Goal: Task Accomplishment & Management: Manage account settings

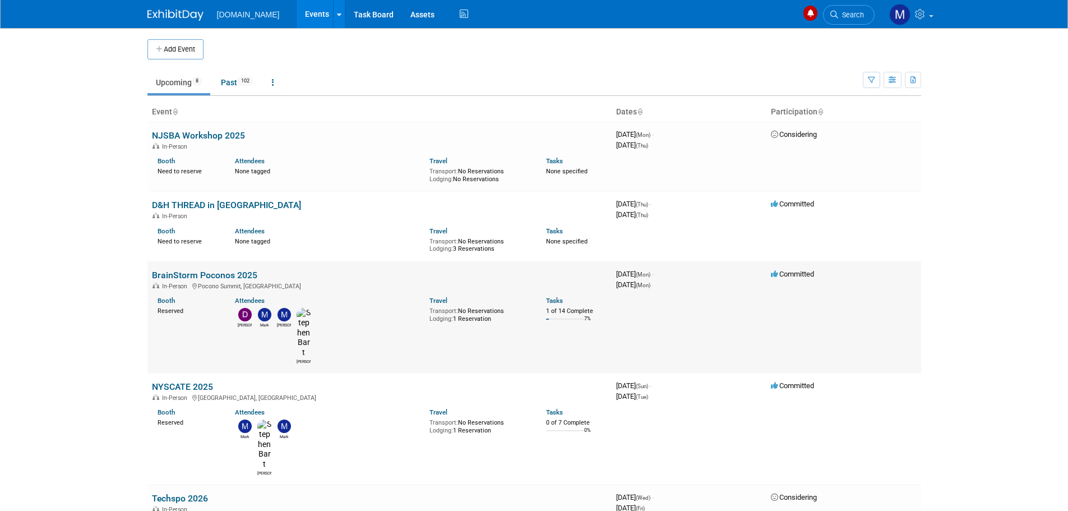
click at [171, 274] on link "BrainStorm Poconos 2025" at bounding box center [204, 275] width 105 height 11
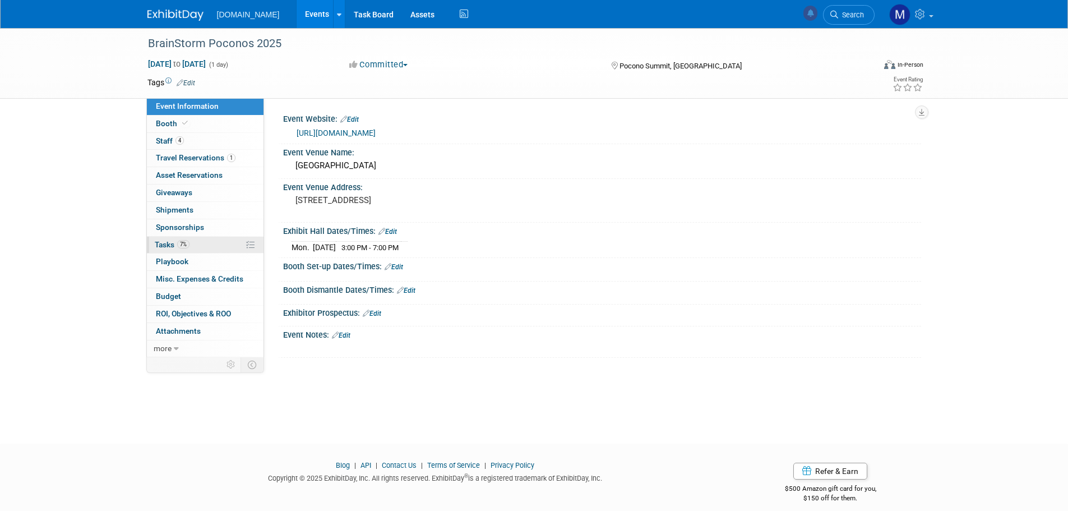
click at [163, 246] on span "Tasks 7%" at bounding box center [172, 244] width 35 height 9
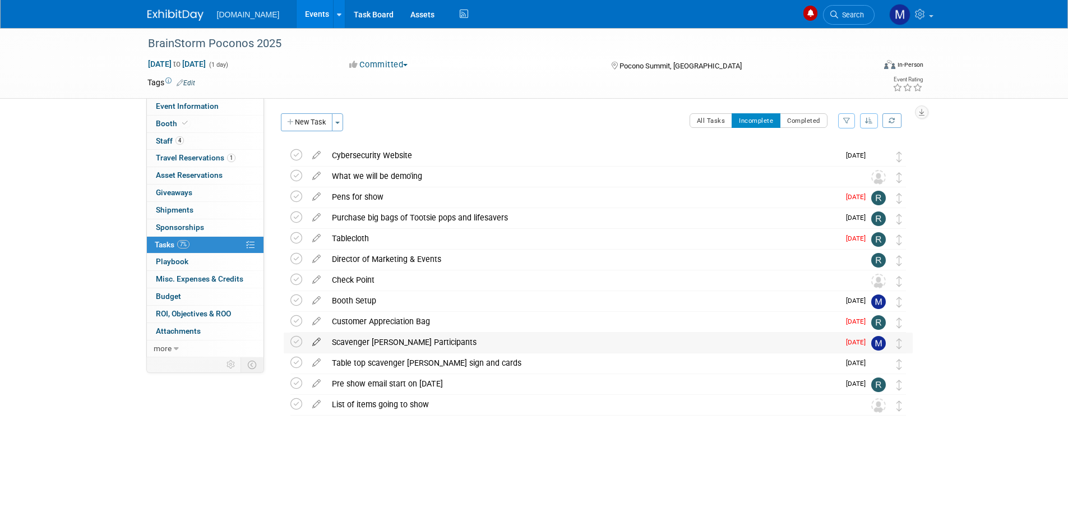
click at [316, 343] on icon at bounding box center [317, 340] width 20 height 14
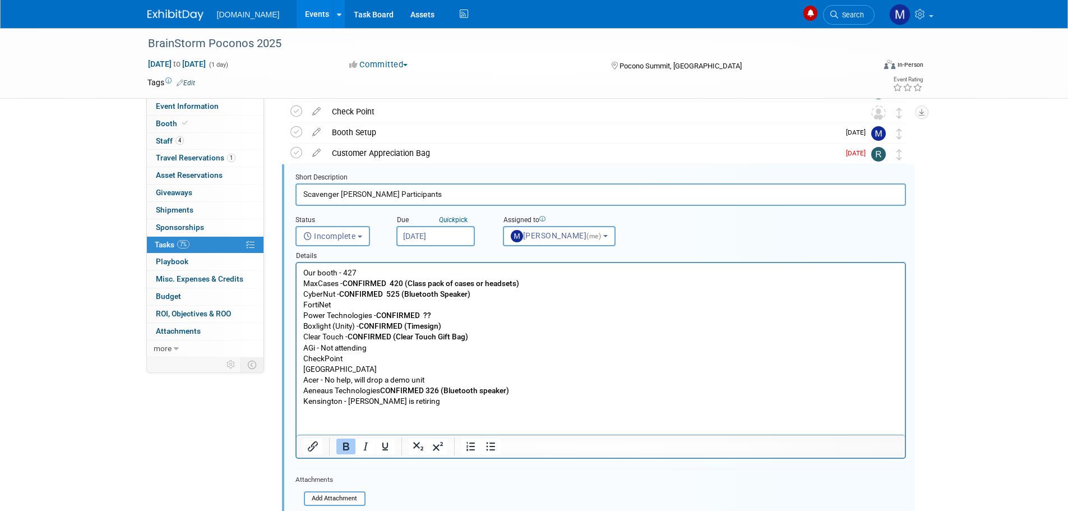
click at [460, 325] on p "Our booth - 427 MaxCases - CONFIRMED 420 (Class pack of cases or headsets) Cybe…" at bounding box center [600, 336] width 595 height 139
click at [475, 339] on p "Our booth - 427 MaxCases - CONFIRMED 420 (Class pack of cases or headsets) Cybe…" at bounding box center [600, 336] width 595 height 139
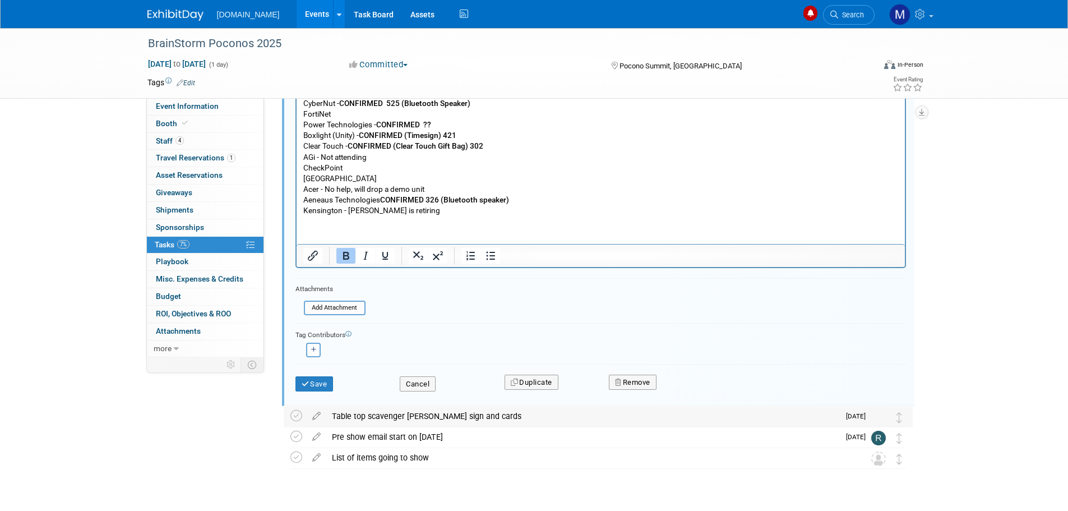
scroll to position [385, 0]
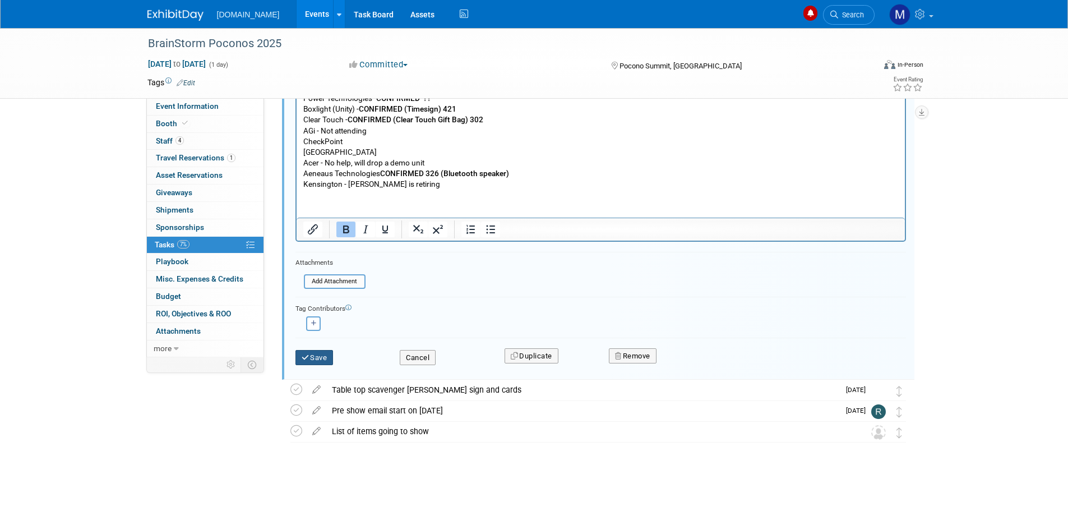
click at [312, 361] on button "Save" at bounding box center [315, 358] width 38 height 16
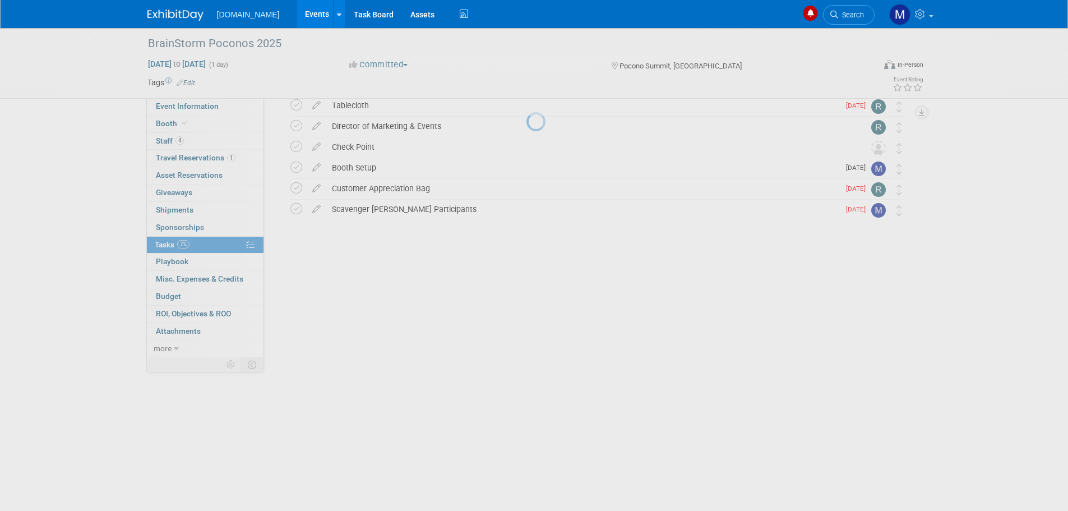
scroll to position [0, 0]
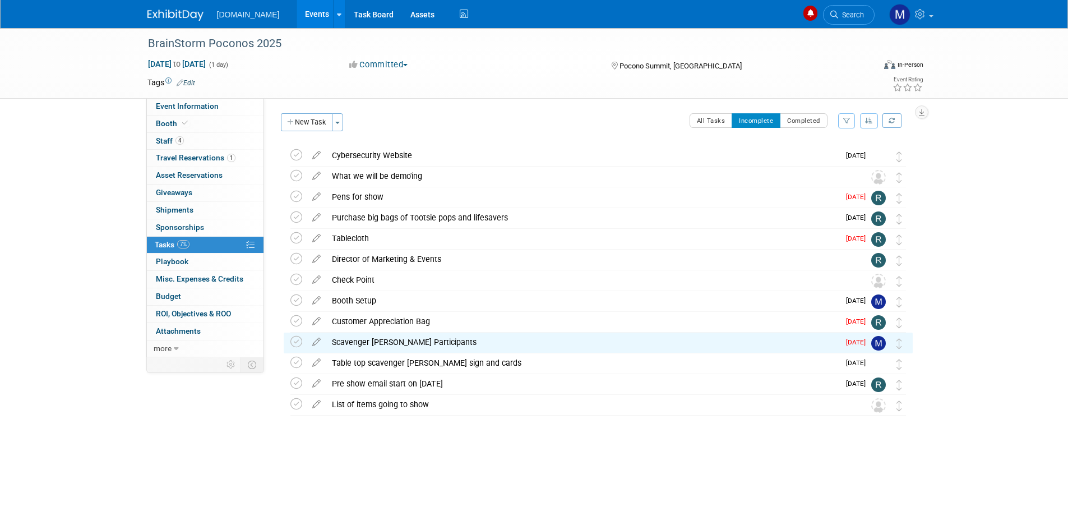
click at [158, 18] on img at bounding box center [175, 15] width 56 height 11
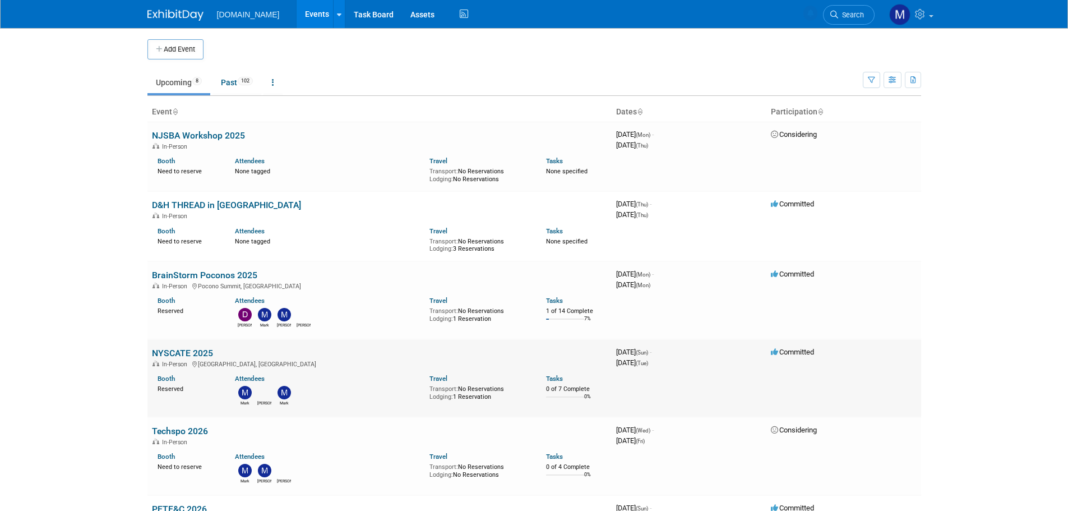
click at [177, 349] on link "NYSCATE 2025" at bounding box center [182, 353] width 61 height 11
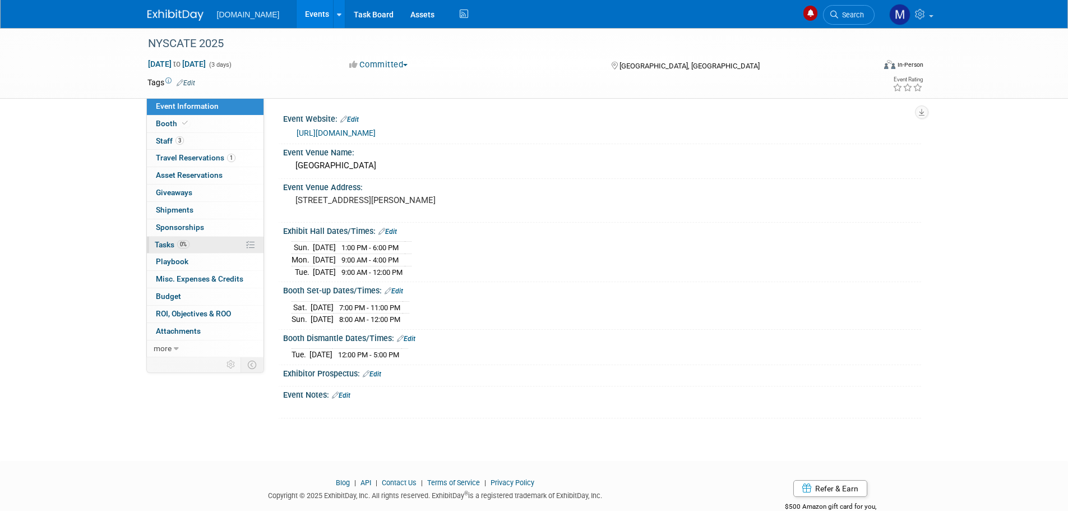
click at [167, 244] on span "Tasks 0%" at bounding box center [172, 244] width 35 height 9
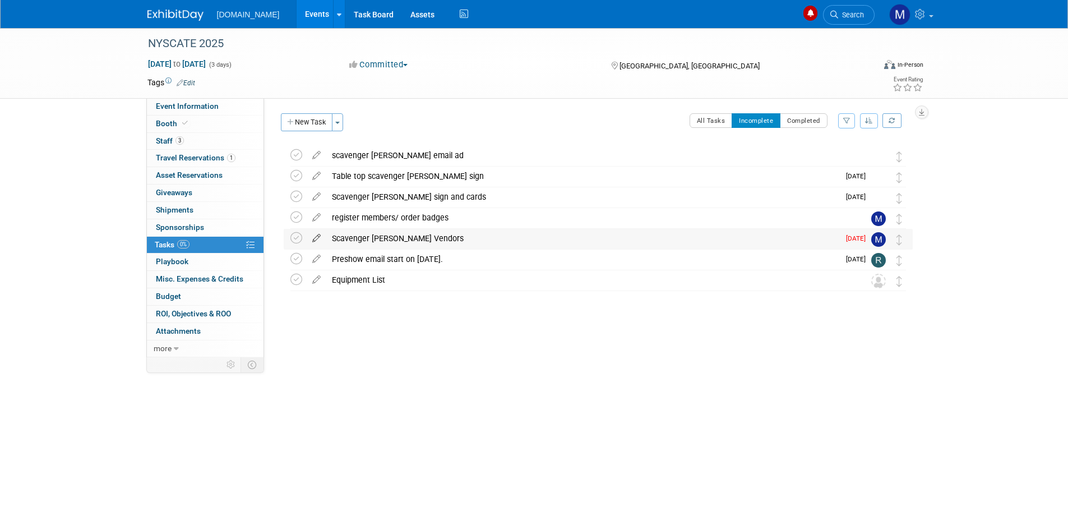
click at [315, 238] on icon at bounding box center [317, 236] width 20 height 14
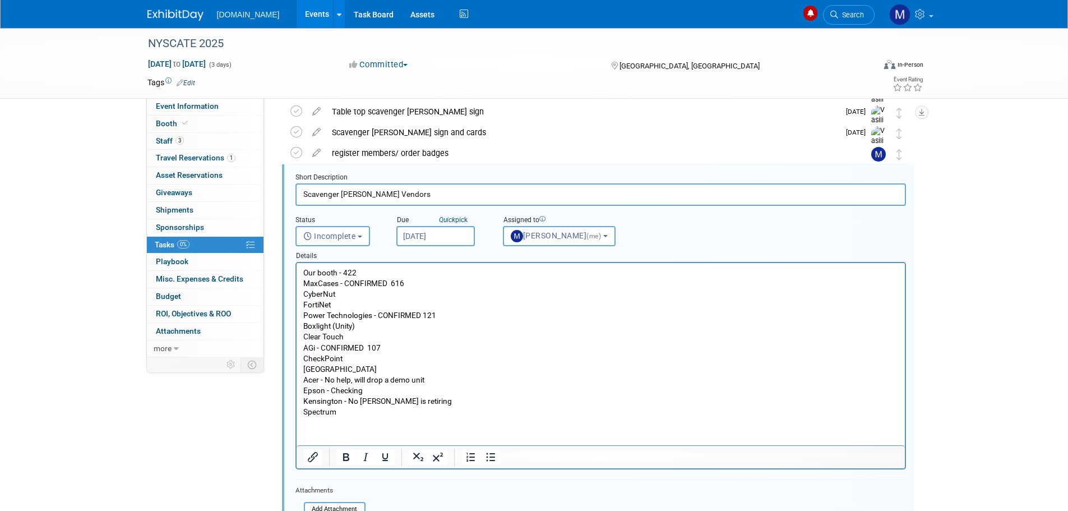
click at [363, 333] on p "Our booth - 422 MaxCases - CONFIRMED 616 CyberNut FortiNet Power Technologies -…" at bounding box center [600, 342] width 595 height 150
click at [360, 324] on p "Our booth - 422 MaxCases - CONFIRMED 616 CyberNut FortiNet Power Technologies -…" at bounding box center [600, 342] width 595 height 150
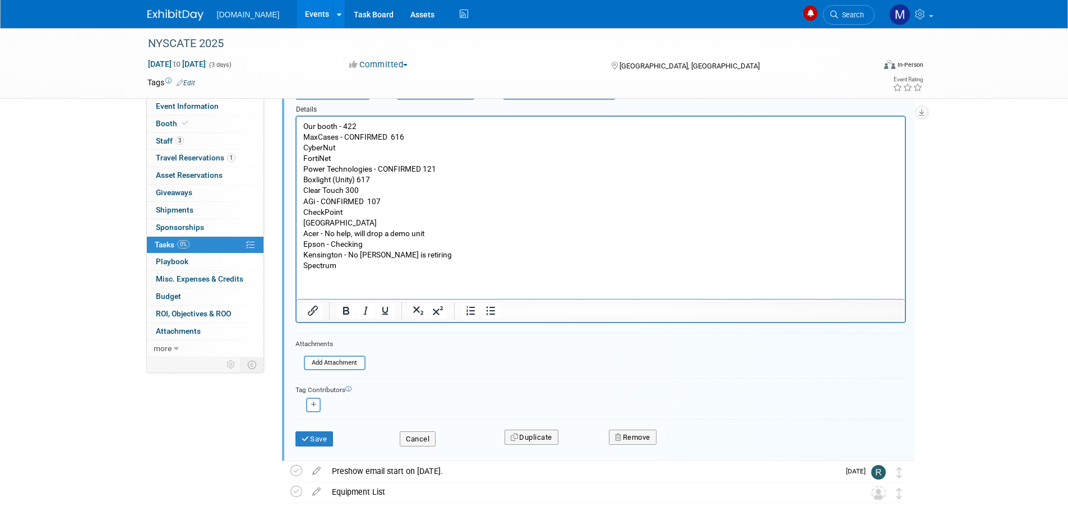
scroll to position [233, 0]
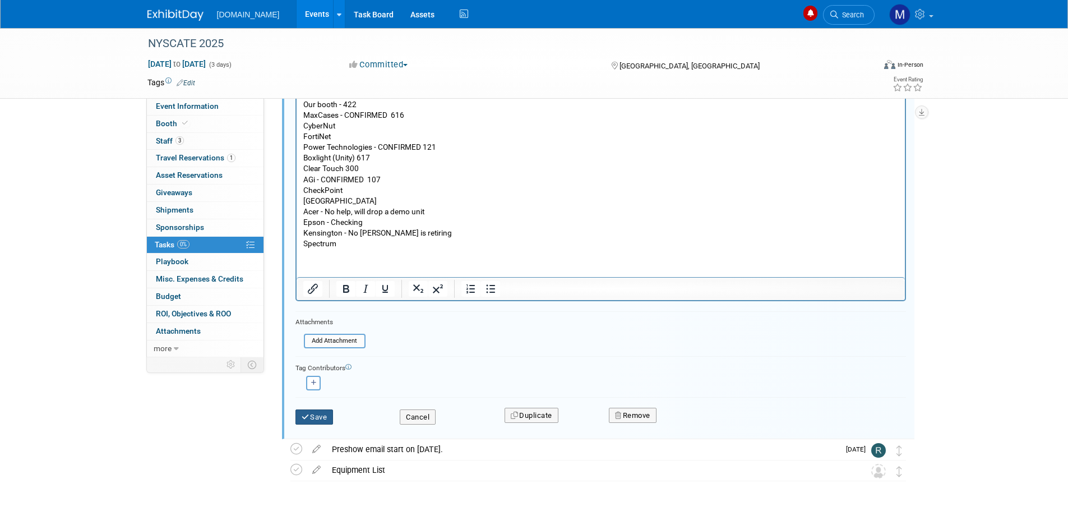
click at [317, 411] on button "Save" at bounding box center [315, 417] width 38 height 16
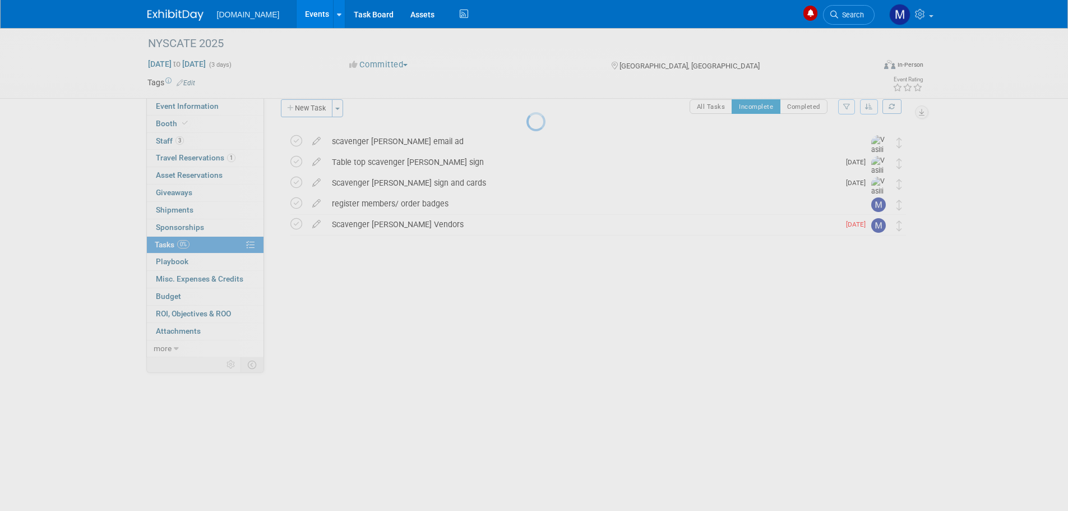
scroll to position [0, 0]
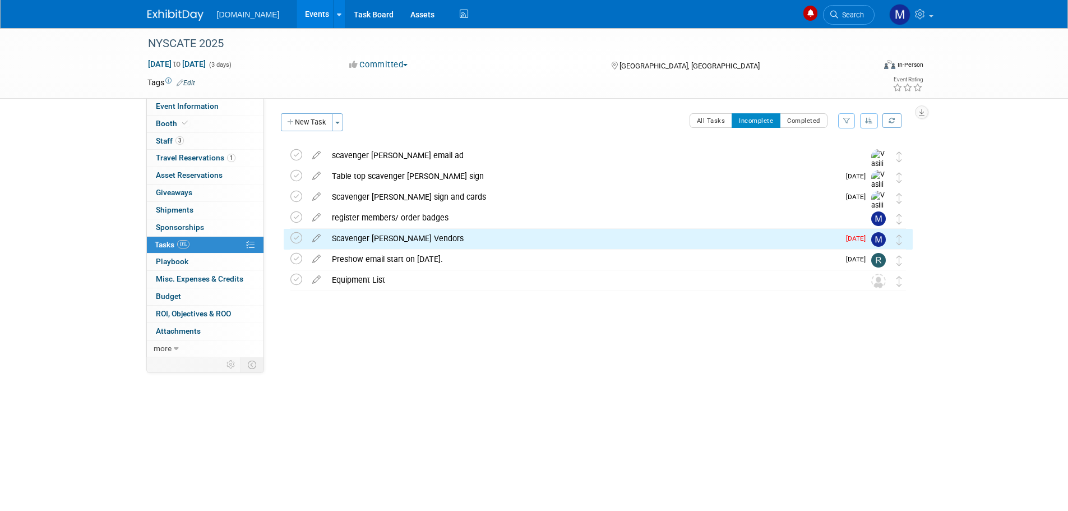
click at [187, 18] on img at bounding box center [175, 15] width 56 height 11
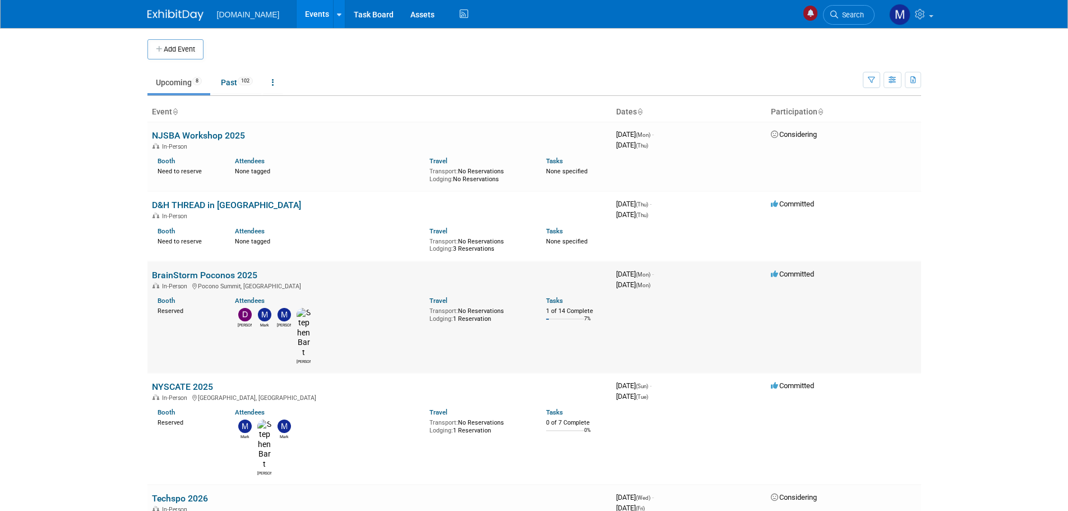
click at [178, 271] on link "BrainStorm Poconos 2025" at bounding box center [204, 275] width 105 height 11
click at [186, 381] on link "NYSCATE 2025" at bounding box center [182, 386] width 61 height 11
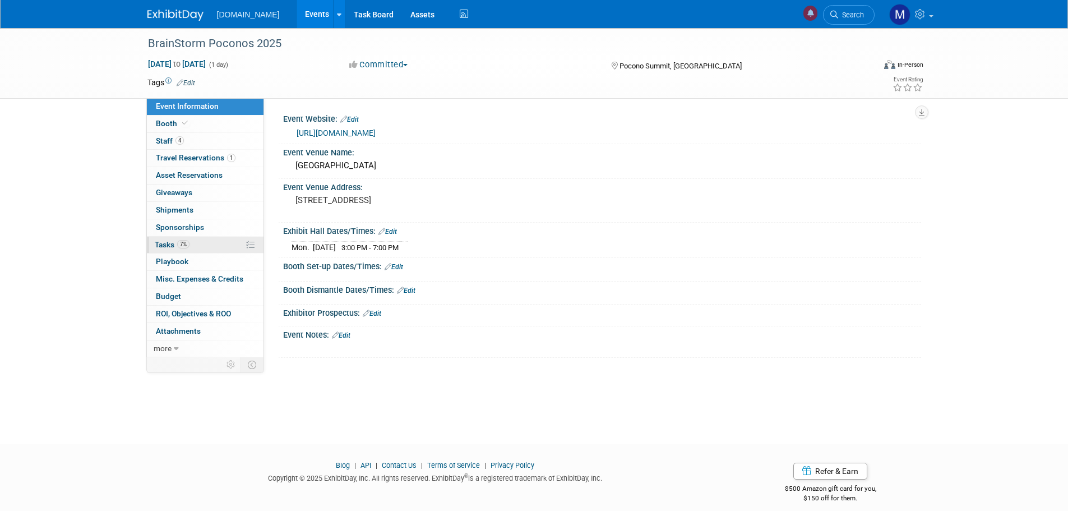
click at [164, 241] on span "Tasks 7%" at bounding box center [172, 244] width 35 height 9
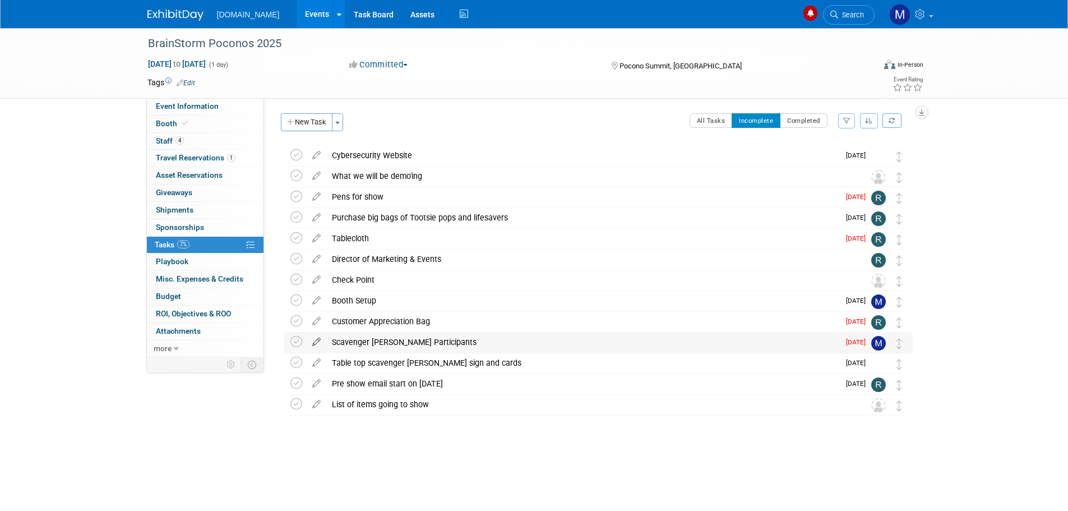
click at [316, 343] on icon at bounding box center [317, 340] width 20 height 14
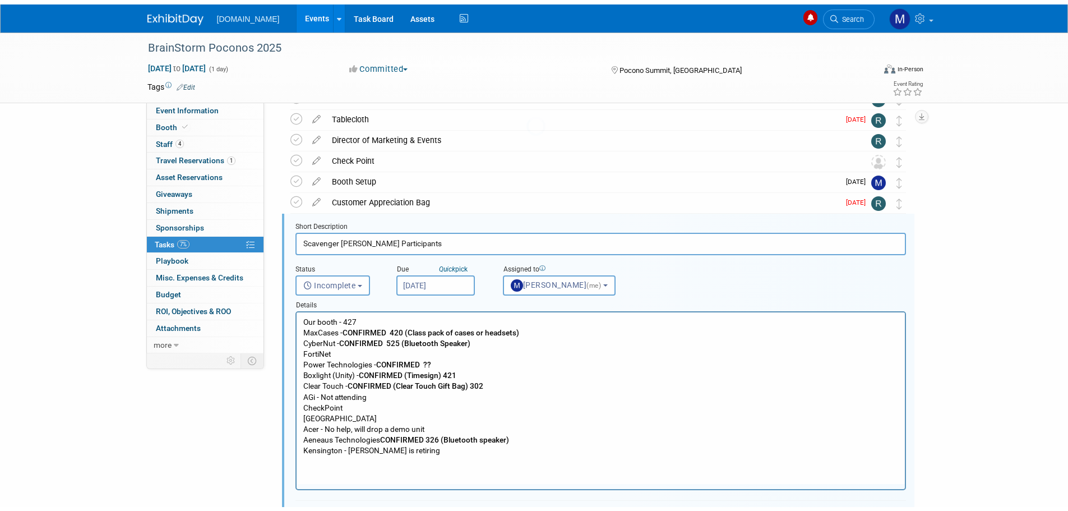
scroll to position [168, 0]
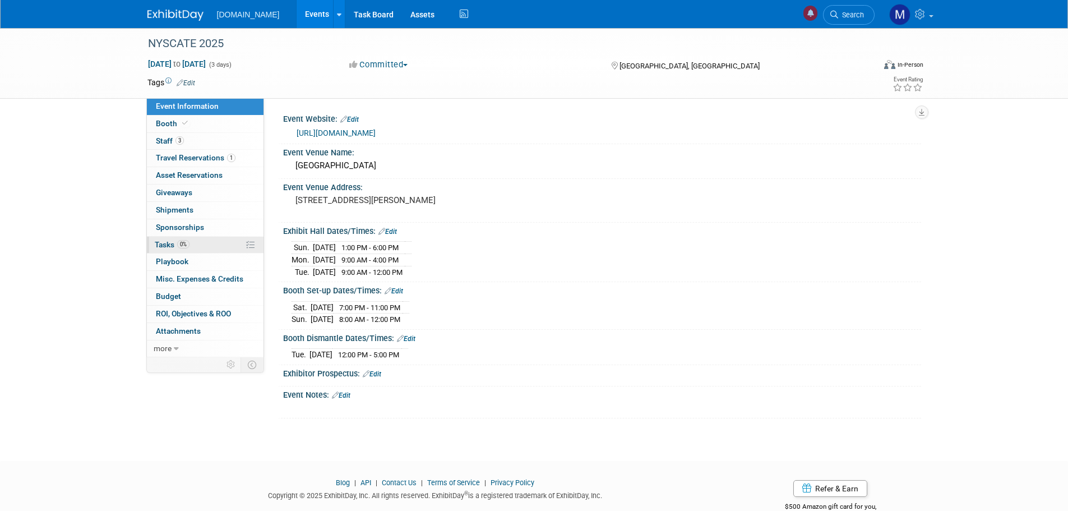
click at [171, 248] on span "Tasks 0%" at bounding box center [172, 244] width 35 height 9
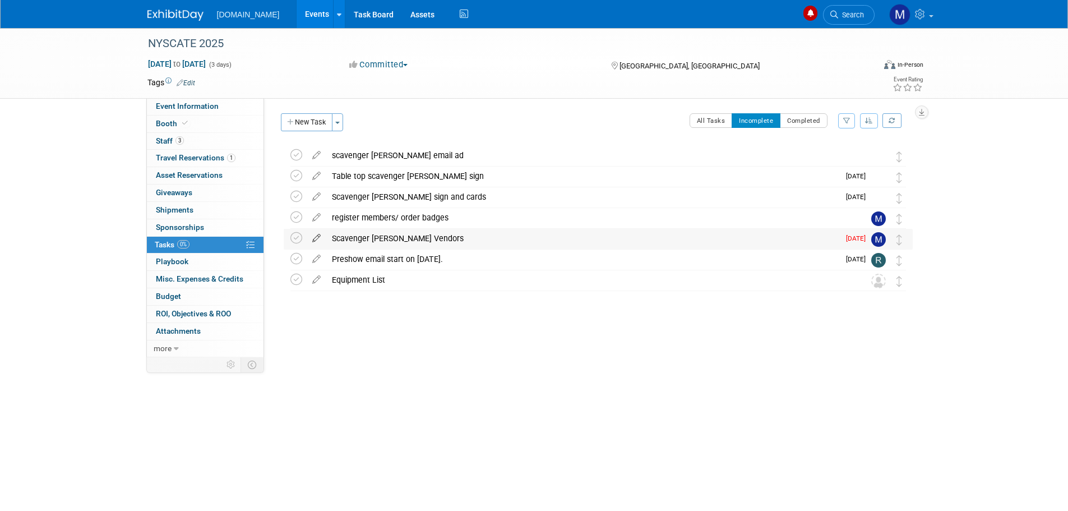
click at [316, 241] on icon at bounding box center [317, 236] width 20 height 14
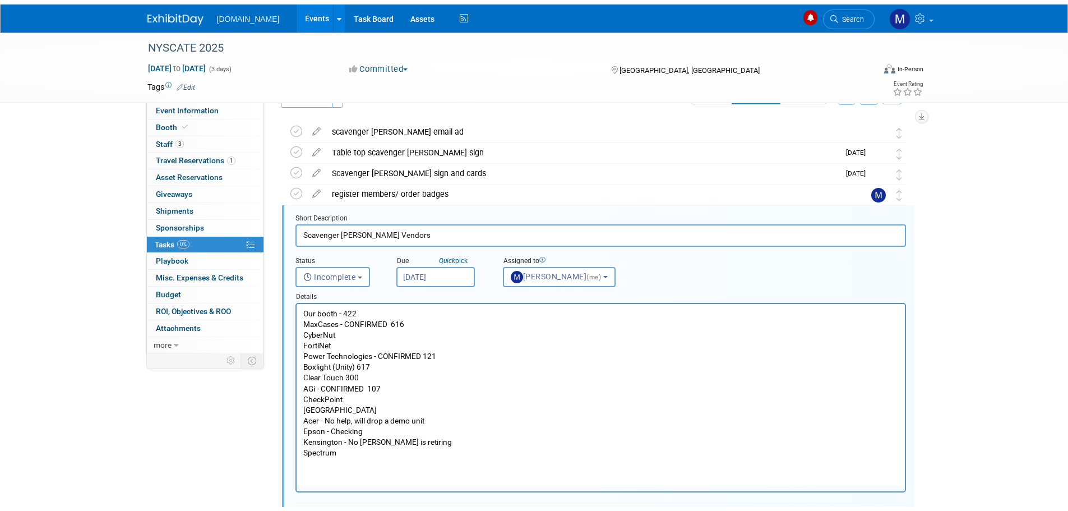
scroll to position [64, 0]
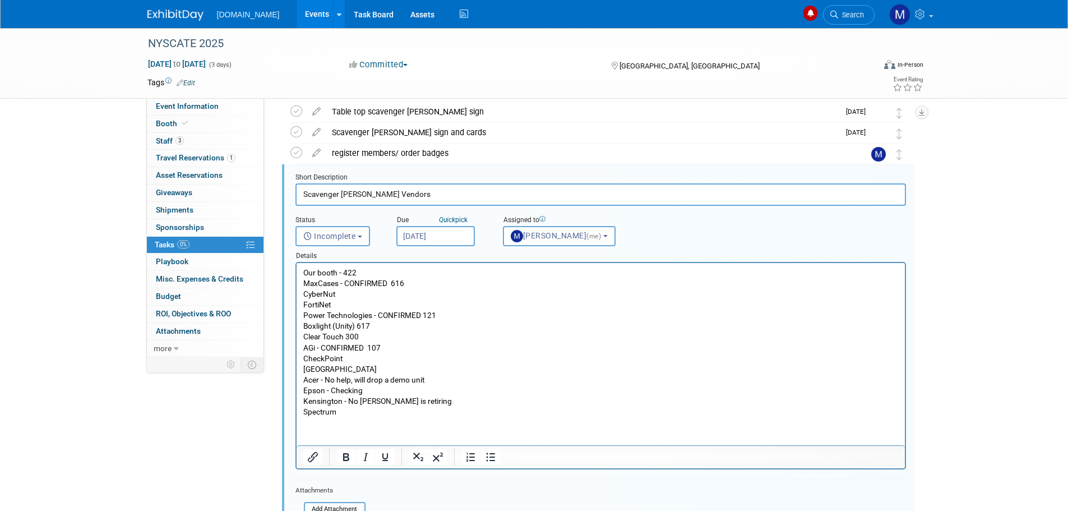
click at [347, 292] on p "Our booth - 422 MaxCases - CONFIRMED 616 CyberNut FortiNet Power Technologies -…" at bounding box center [600, 342] width 595 height 150
click at [343, 453] on icon "Bold" at bounding box center [345, 456] width 13 height 13
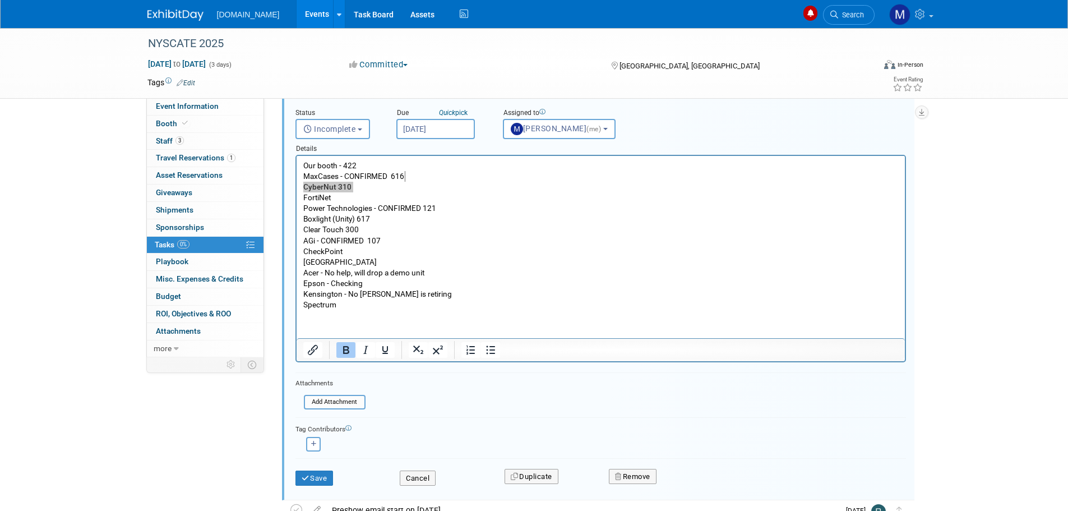
scroll to position [177, 0]
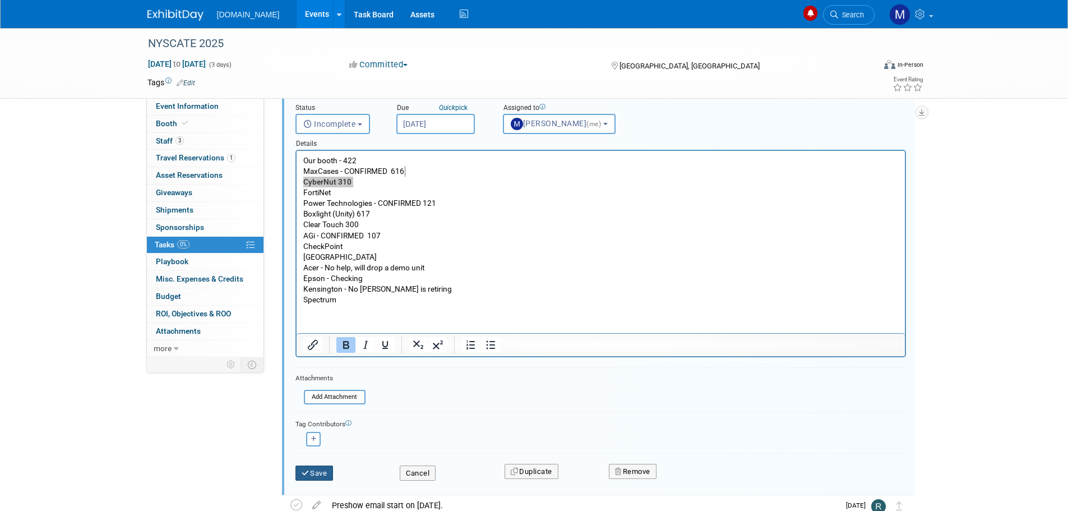
click at [307, 467] on button "Save" at bounding box center [315, 473] width 38 height 16
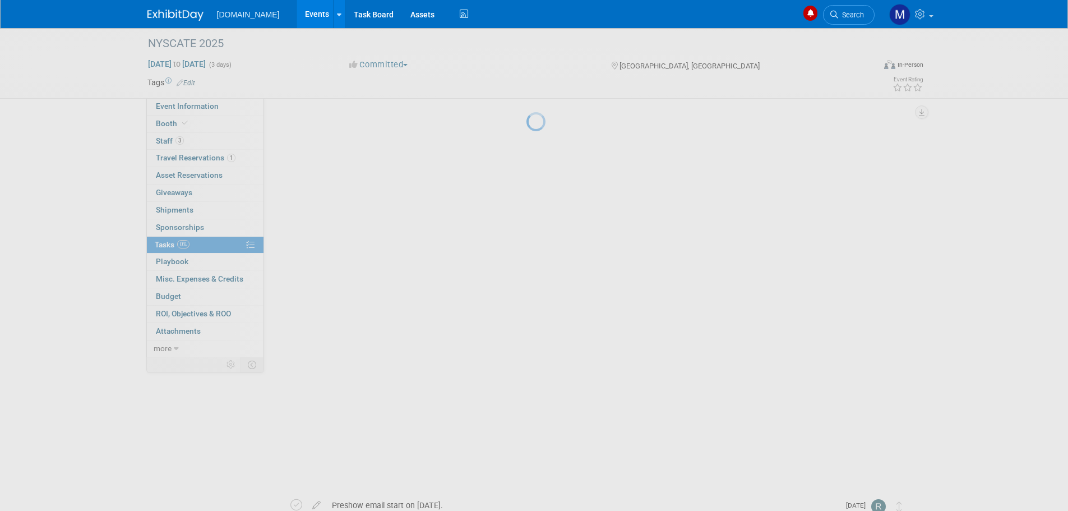
scroll to position [0, 0]
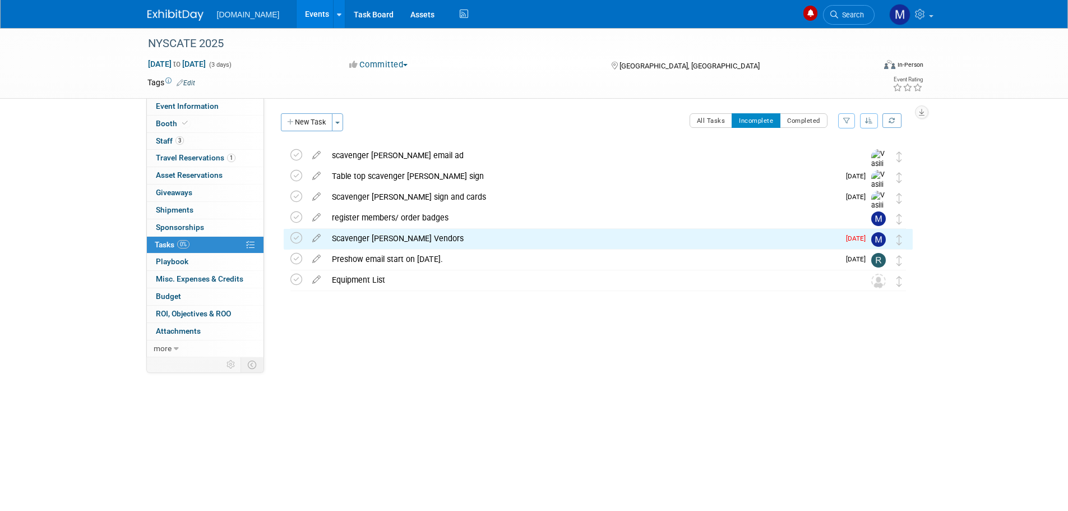
click at [160, 10] on img at bounding box center [175, 15] width 56 height 11
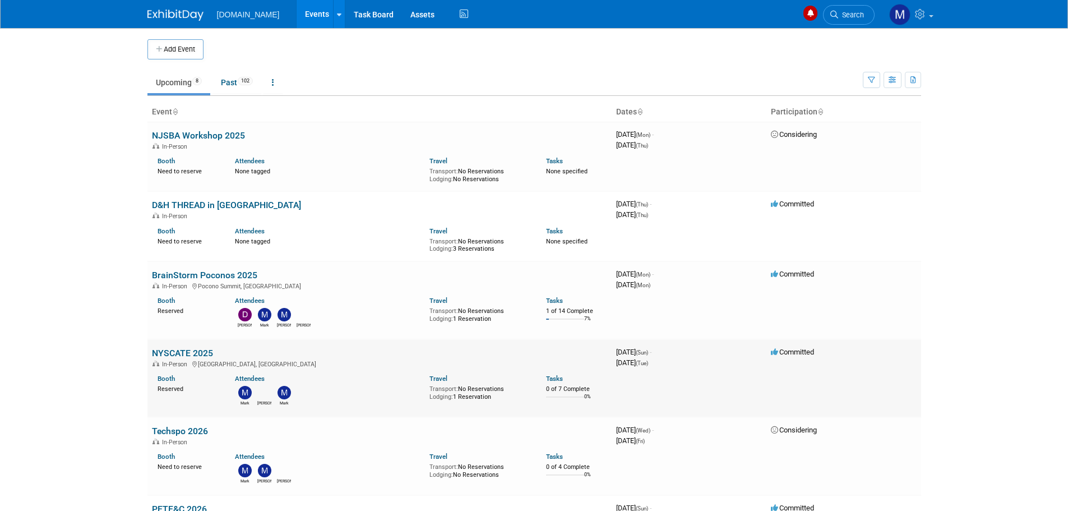
click at [174, 352] on link "NYSCATE 2025" at bounding box center [182, 353] width 61 height 11
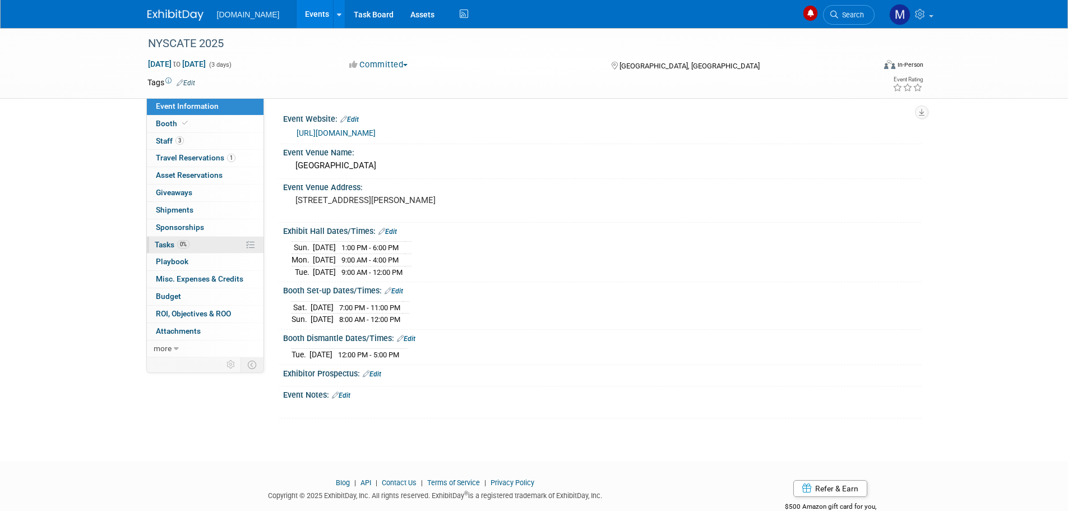
click at [161, 243] on span "Tasks 0%" at bounding box center [172, 244] width 35 height 9
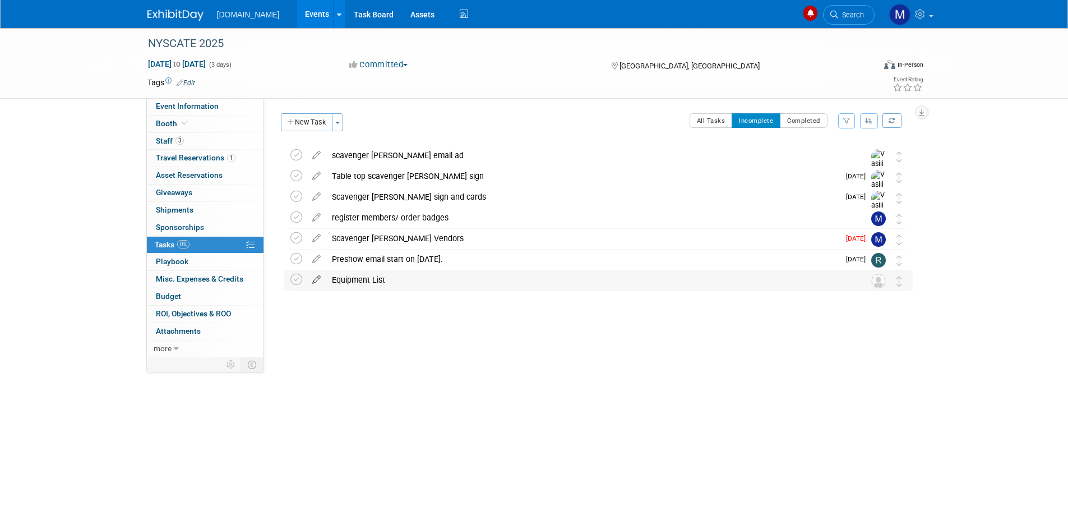
click at [318, 279] on icon at bounding box center [317, 277] width 20 height 14
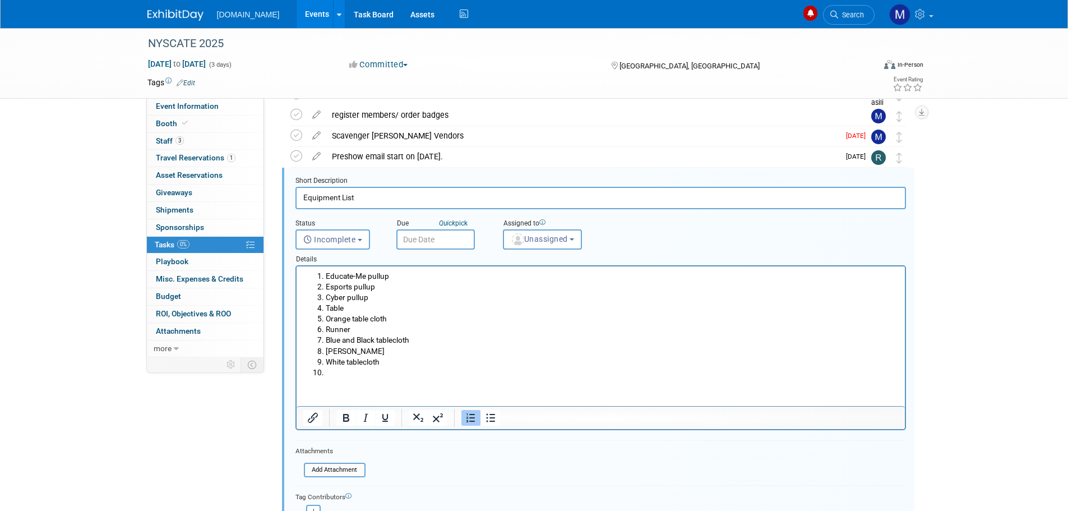
scroll to position [106, 0]
